Goal: Task Accomplishment & Management: Manage account settings

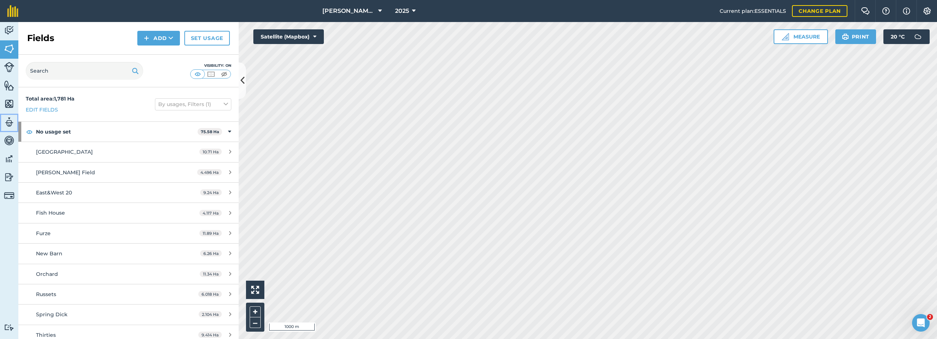
click at [10, 121] on img at bounding box center [9, 122] width 10 height 11
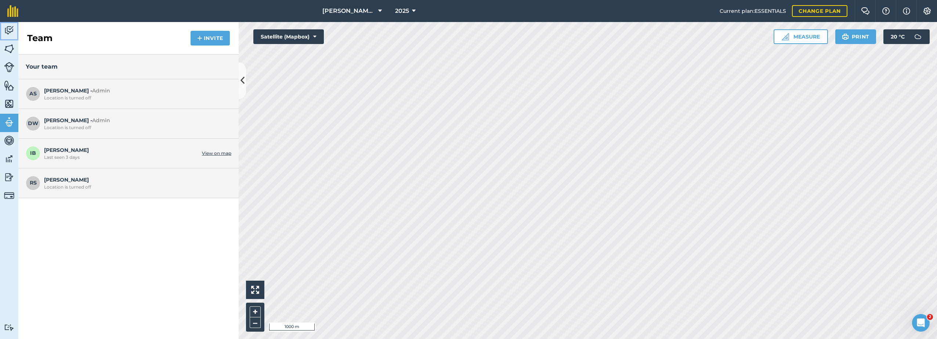
click at [5, 30] on img at bounding box center [9, 30] width 10 height 11
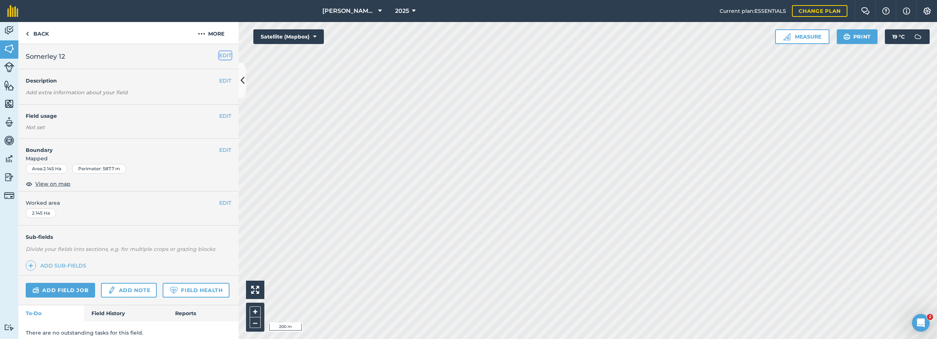
click at [221, 56] on button "EDIT" at bounding box center [225, 55] width 12 height 8
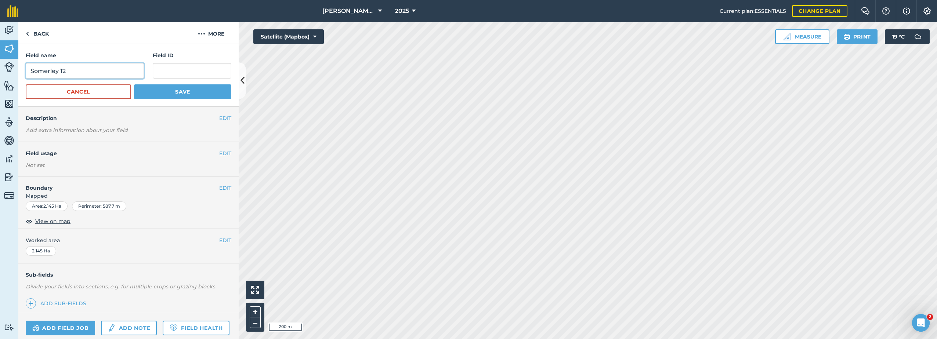
click at [70, 73] on input "Somerley 12" at bounding box center [85, 70] width 118 height 15
type input "Somerley 14"
click at [150, 91] on button "Save" at bounding box center [182, 91] width 97 height 15
